Goal: Task Accomplishment & Management: Complete application form

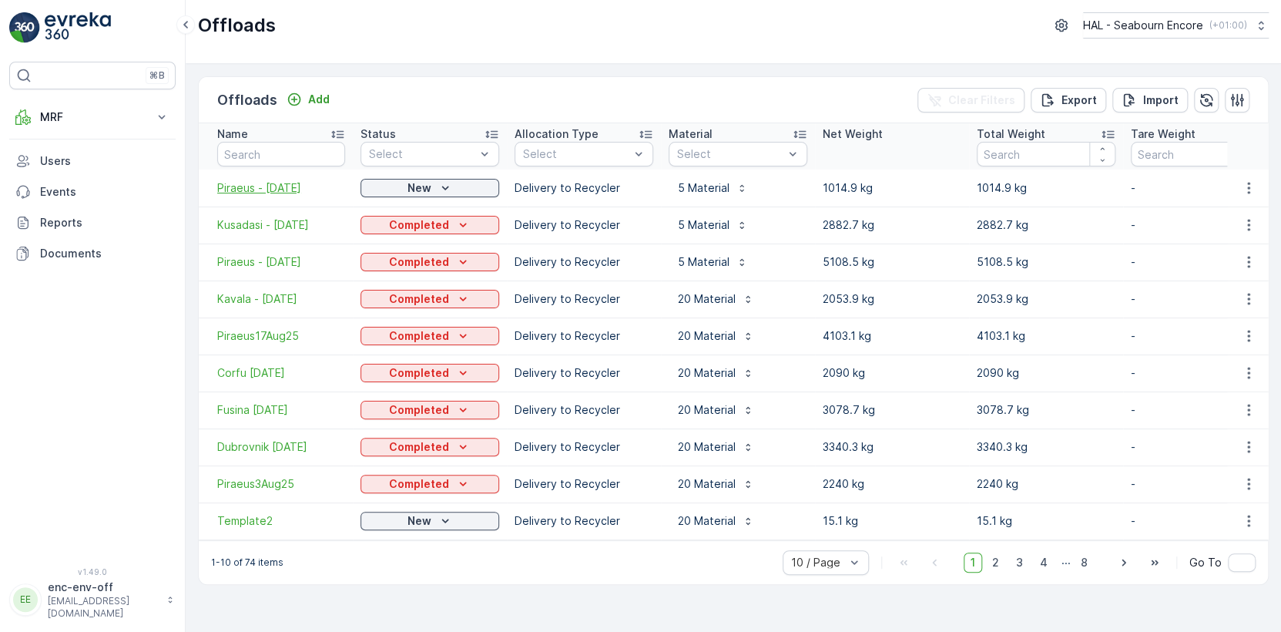
click at [287, 193] on span "Piraeus - [DATE]" at bounding box center [281, 187] width 128 height 15
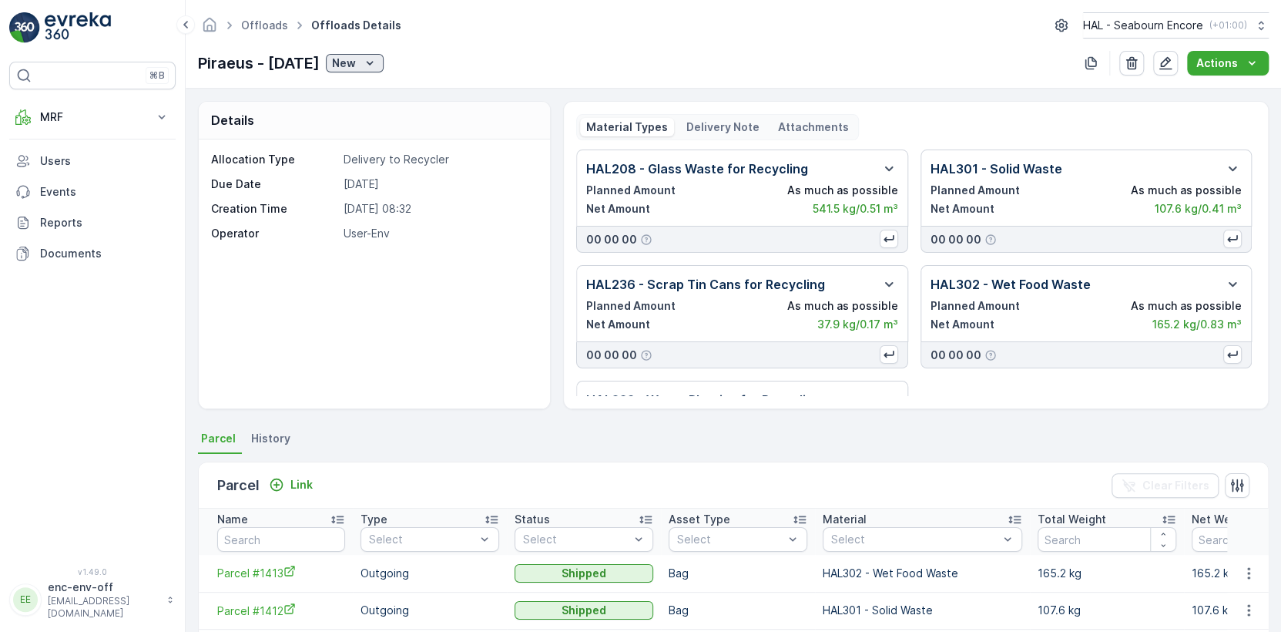
click at [356, 62] on p "New" at bounding box center [344, 62] width 24 height 15
click at [373, 107] on span "Completed" at bounding box center [387, 107] width 58 height 15
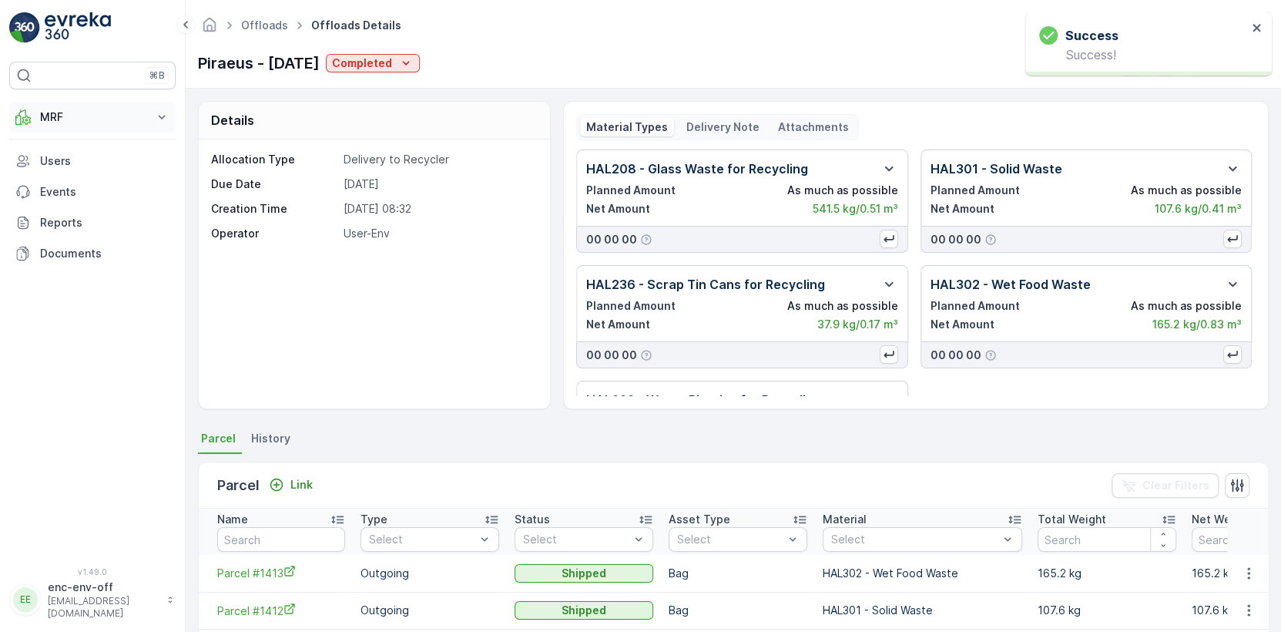
click at [53, 117] on p "MRF" at bounding box center [92, 116] width 105 height 15
click at [59, 163] on p "Offloads" at bounding box center [61, 164] width 45 height 15
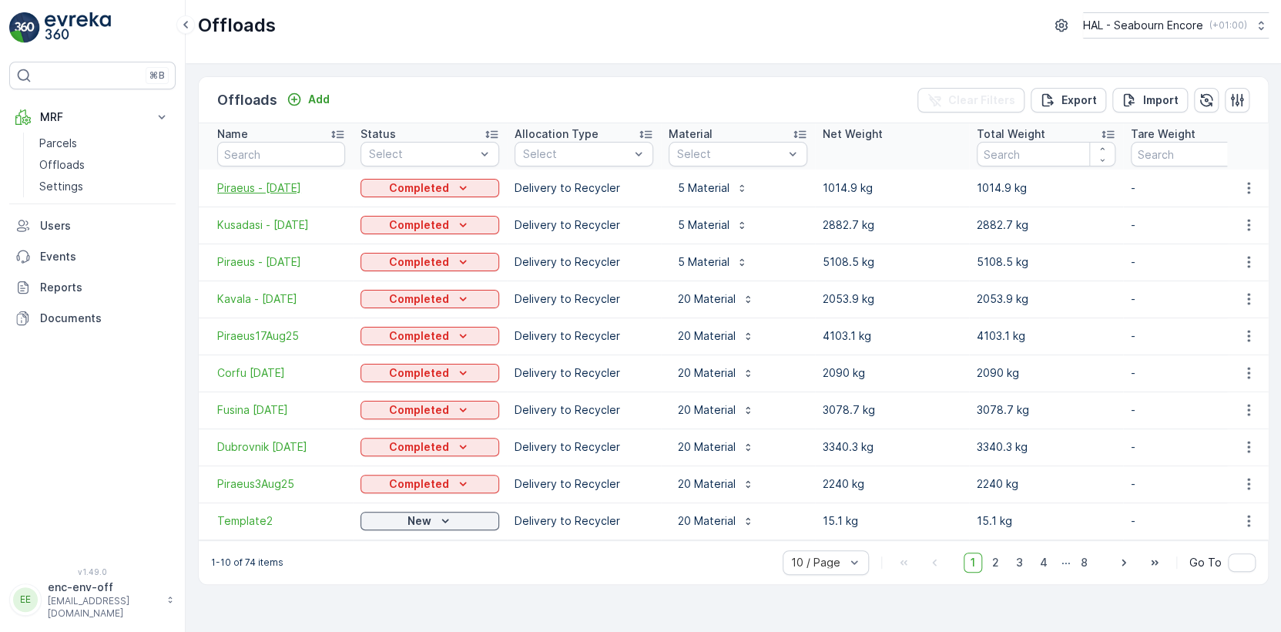
click at [279, 191] on span "Piraeus - [DATE]" at bounding box center [281, 187] width 128 height 15
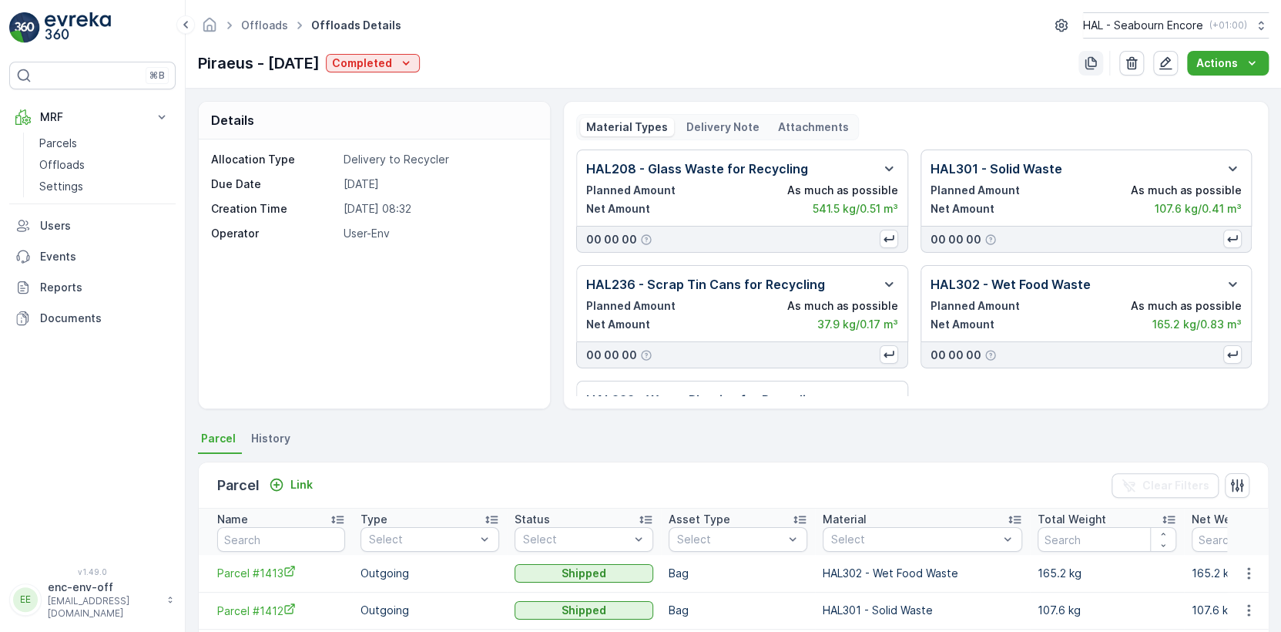
click at [1094, 62] on icon "button" at bounding box center [1090, 62] width 15 height 15
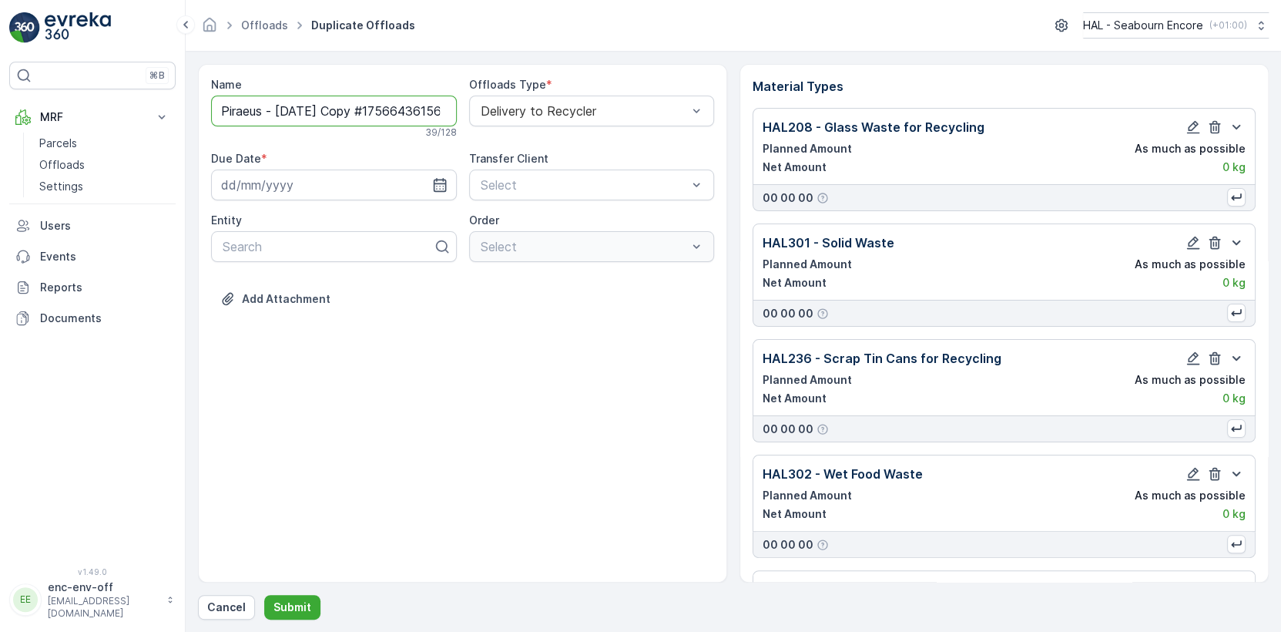
drag, startPoint x: 220, startPoint y: 108, endPoint x: 263, endPoint y: 105, distance: 43.2
click at [263, 105] on input "Piraeus - [DATE] Copy #1756643615671" at bounding box center [334, 111] width 246 height 31
click at [313, 111] on input "Kerkira - [DATE] Copy #1756643615671" at bounding box center [334, 111] width 246 height 31
click at [329, 112] on input "Kerkira - [DATE] Copy #1756643615671" at bounding box center [334, 111] width 246 height 31
type input "Kerkira - [DATE]"
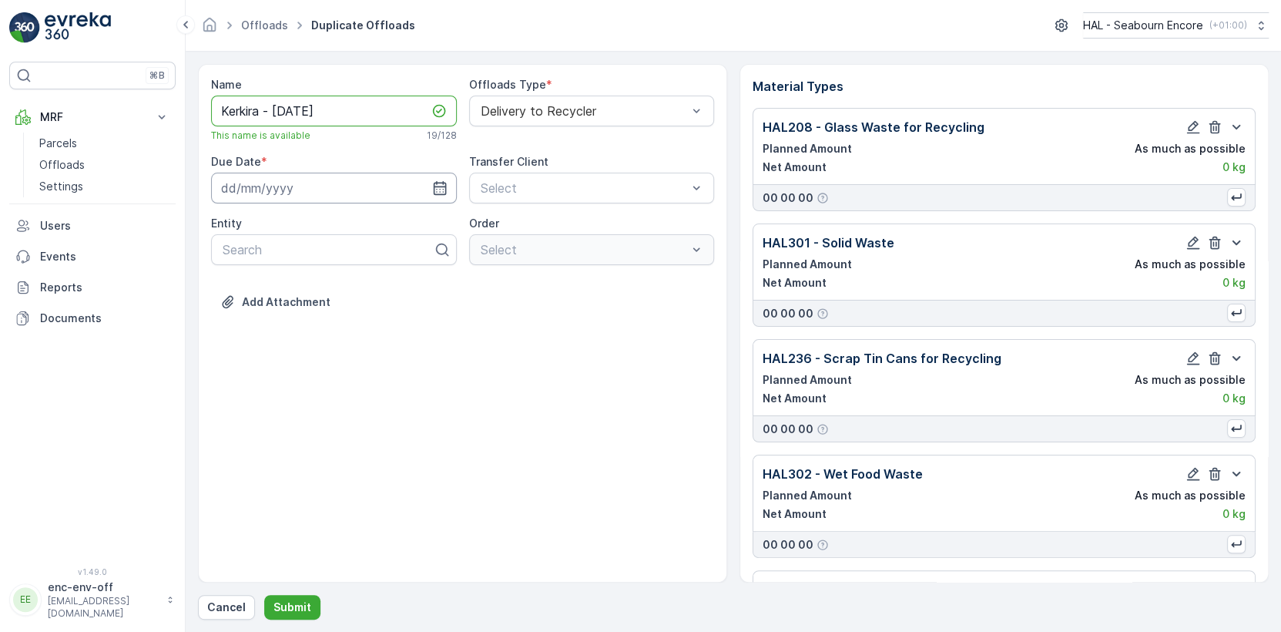
click at [244, 189] on input at bounding box center [334, 188] width 246 height 31
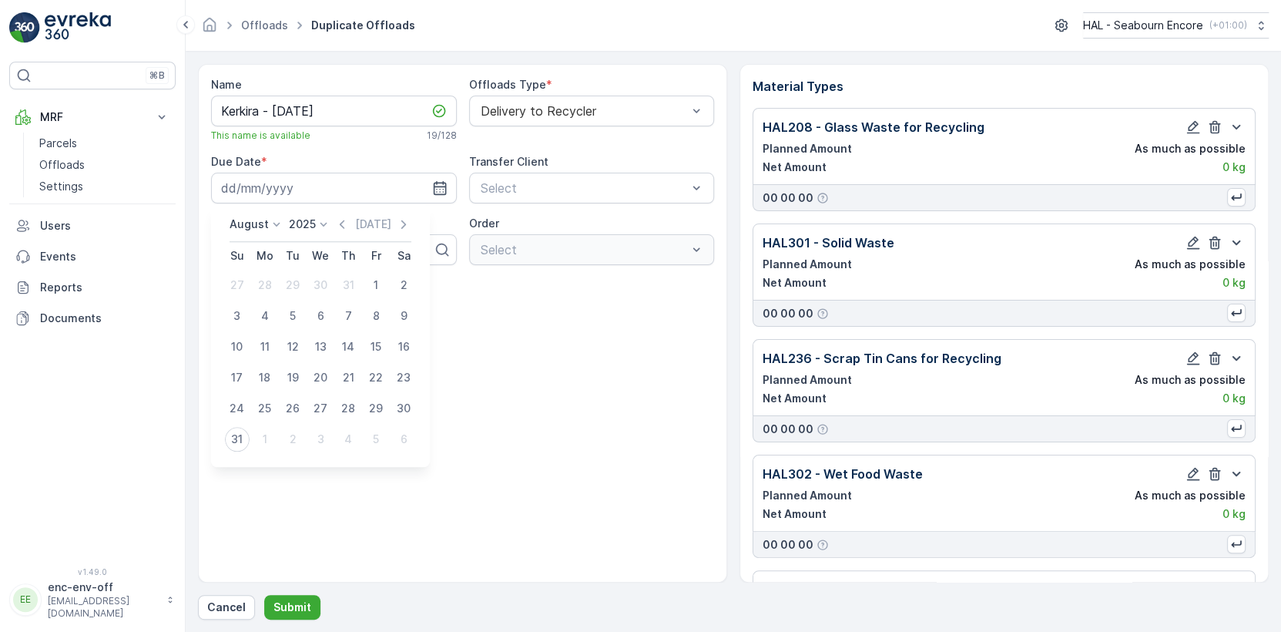
click at [277, 220] on icon at bounding box center [276, 223] width 15 height 15
click at [259, 299] on span "September" at bounding box center [268, 301] width 59 height 15
click at [377, 283] on div "5" at bounding box center [376, 285] width 25 height 25
type input "[DATE]"
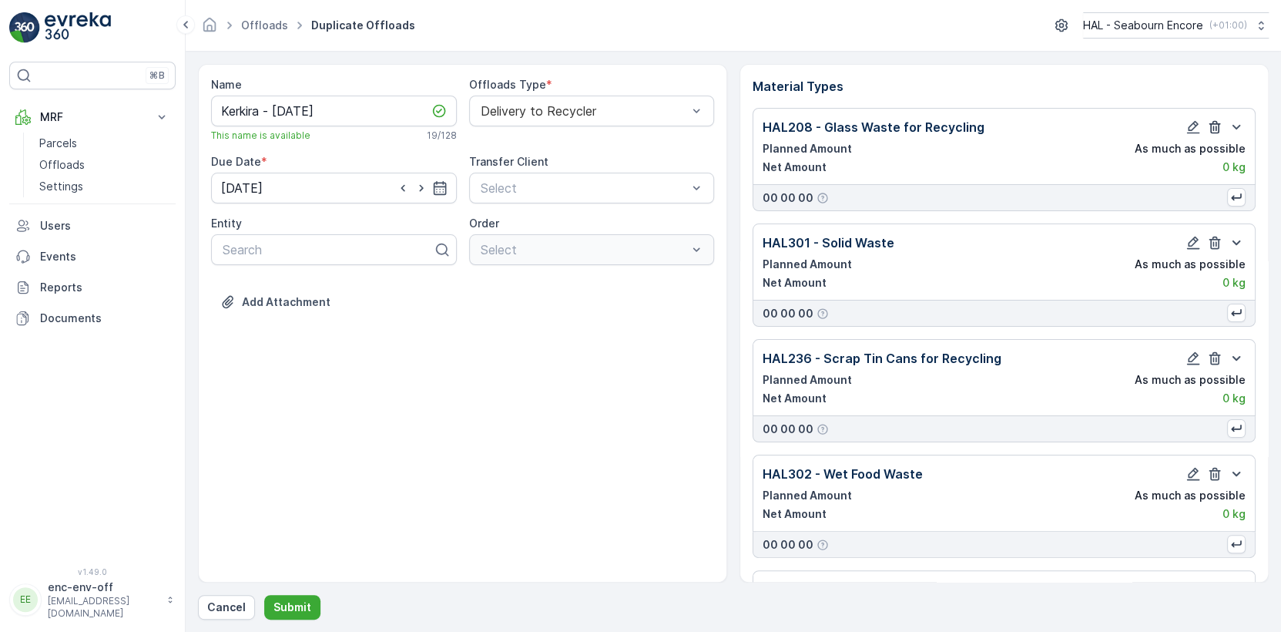
click at [1211, 128] on icon "button" at bounding box center [1214, 126] width 15 height 15
click at [1213, 476] on icon "button" at bounding box center [1214, 473] width 15 height 15
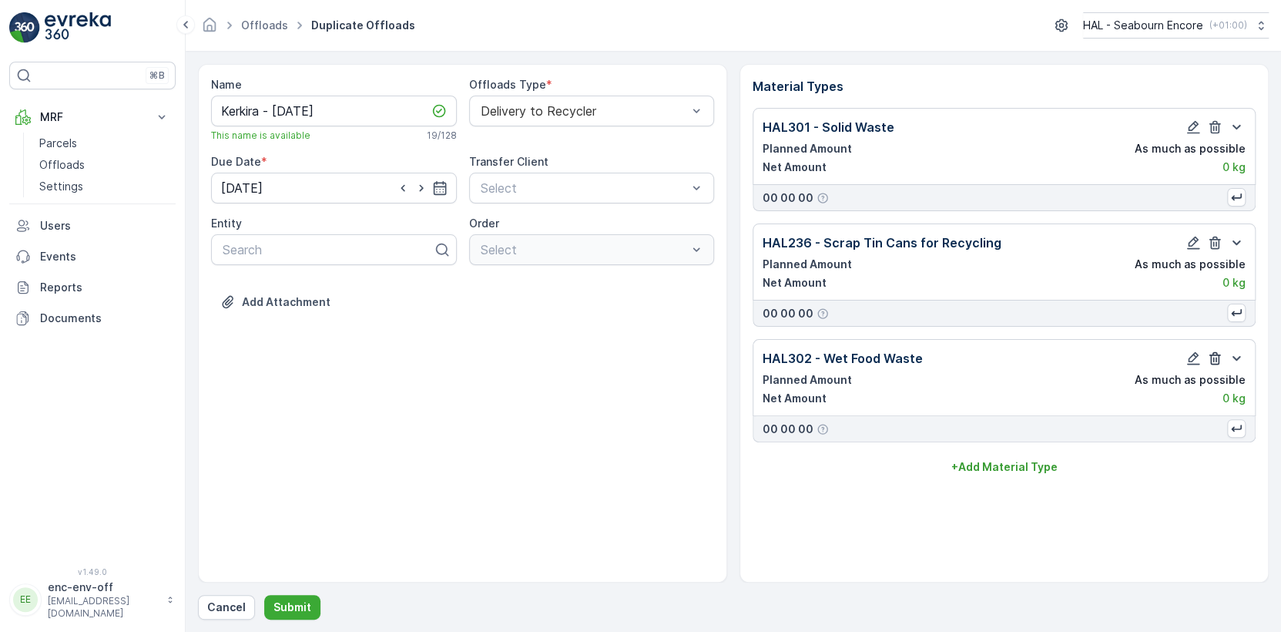
click at [1215, 362] on icon "button" at bounding box center [1215, 358] width 12 height 13
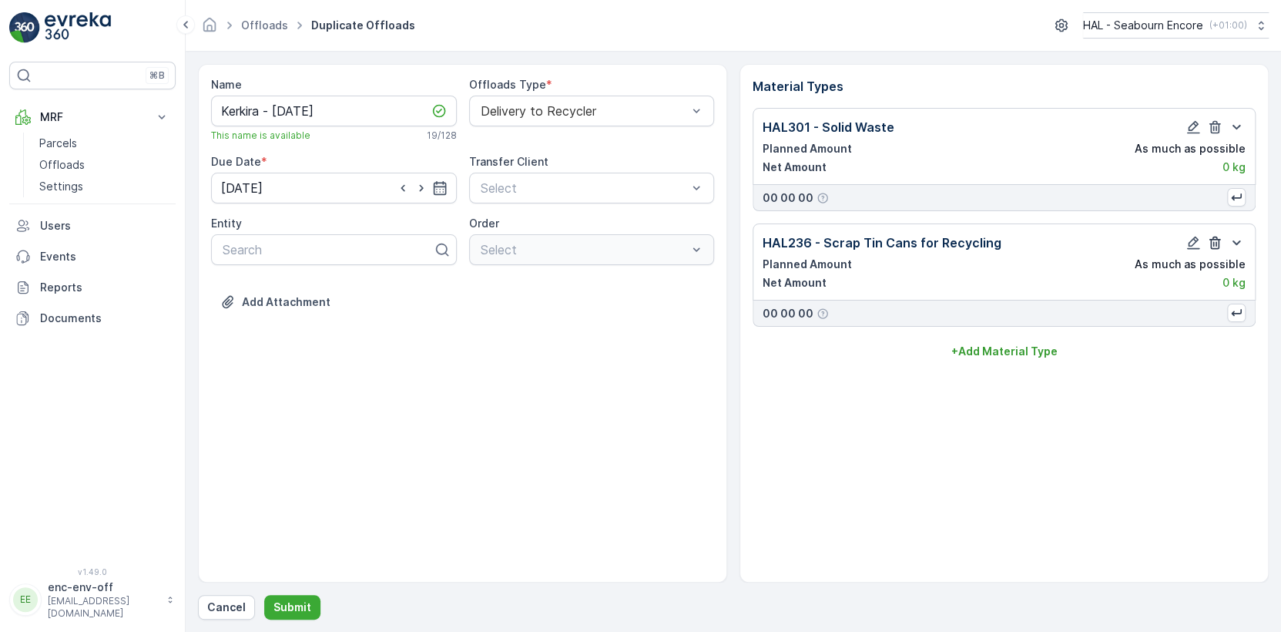
click at [1219, 246] on icon "button" at bounding box center [1215, 242] width 12 height 13
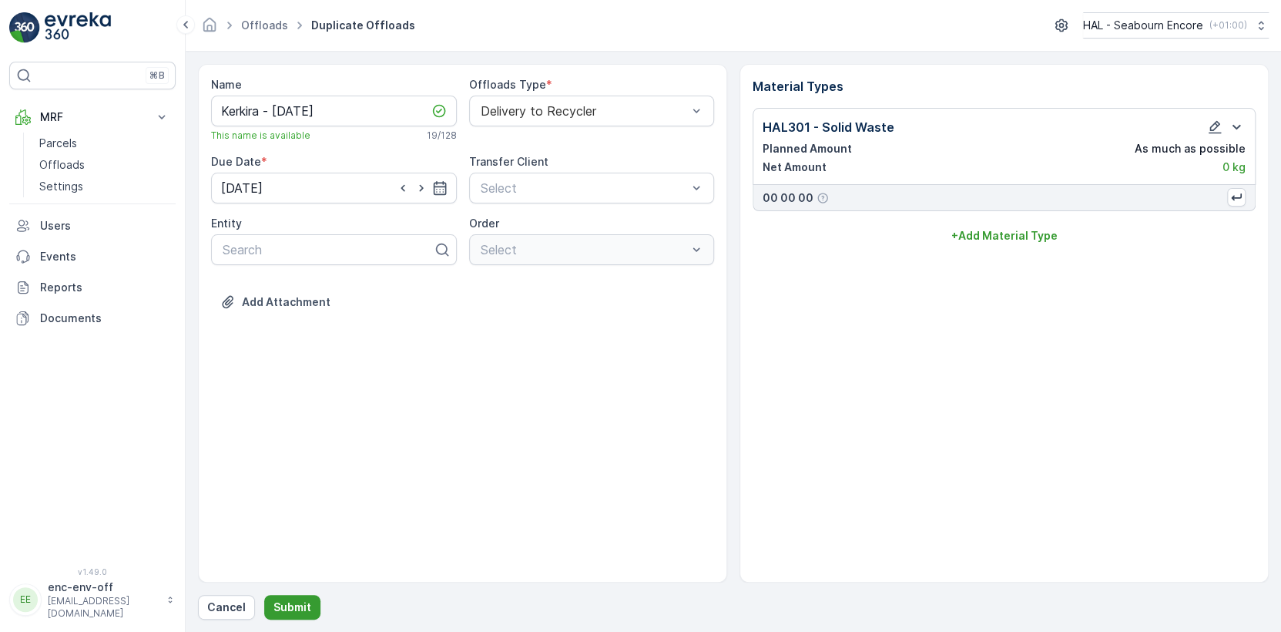
click at [298, 609] on p "Submit" at bounding box center [292, 606] width 38 height 15
